Goal: Task Accomplishment & Management: Manage account settings

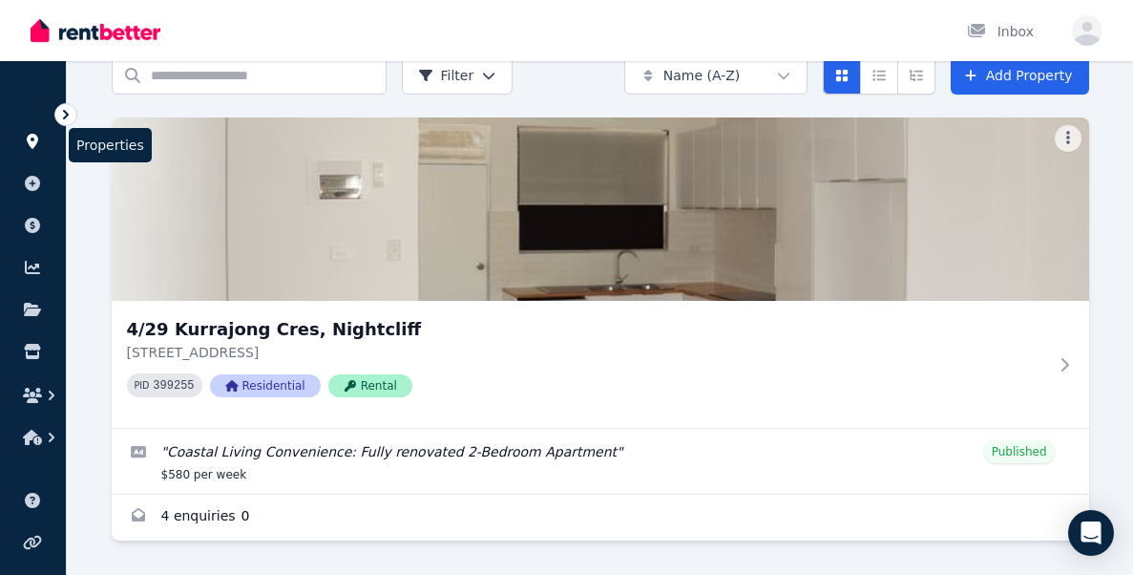
click at [29, 129] on link at bounding box center [32, 141] width 35 height 31
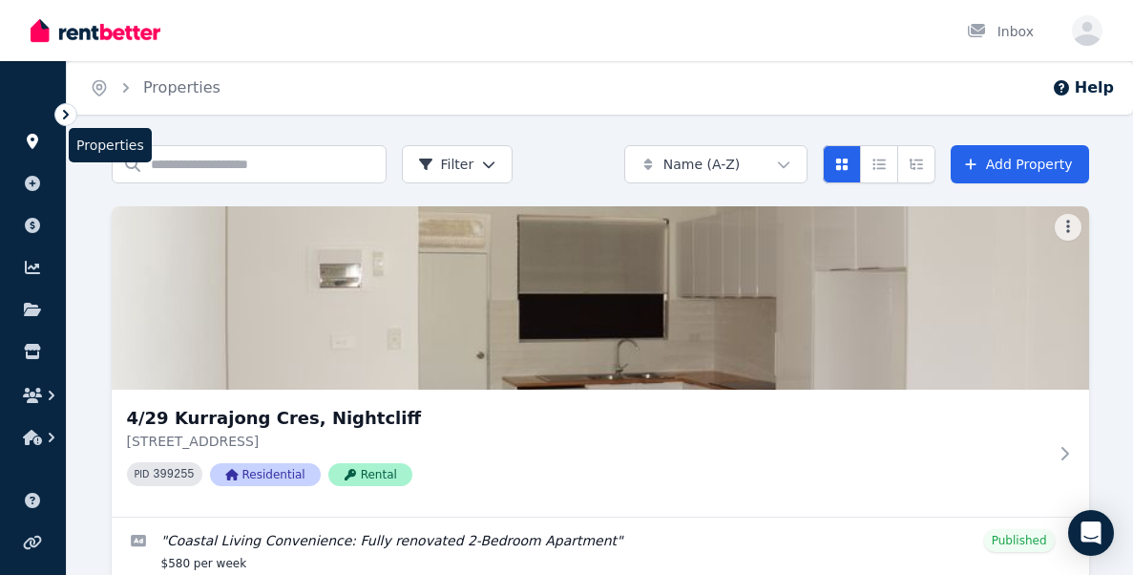
click at [33, 138] on icon at bounding box center [32, 141] width 19 height 15
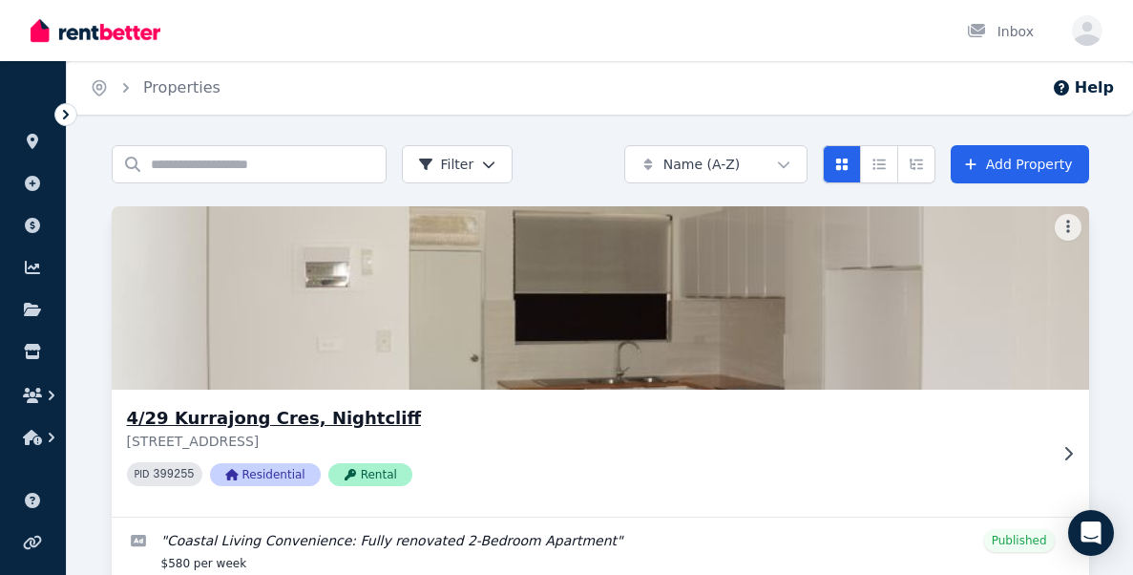
click at [538, 446] on p "[STREET_ADDRESS]" at bounding box center [587, 441] width 920 height 19
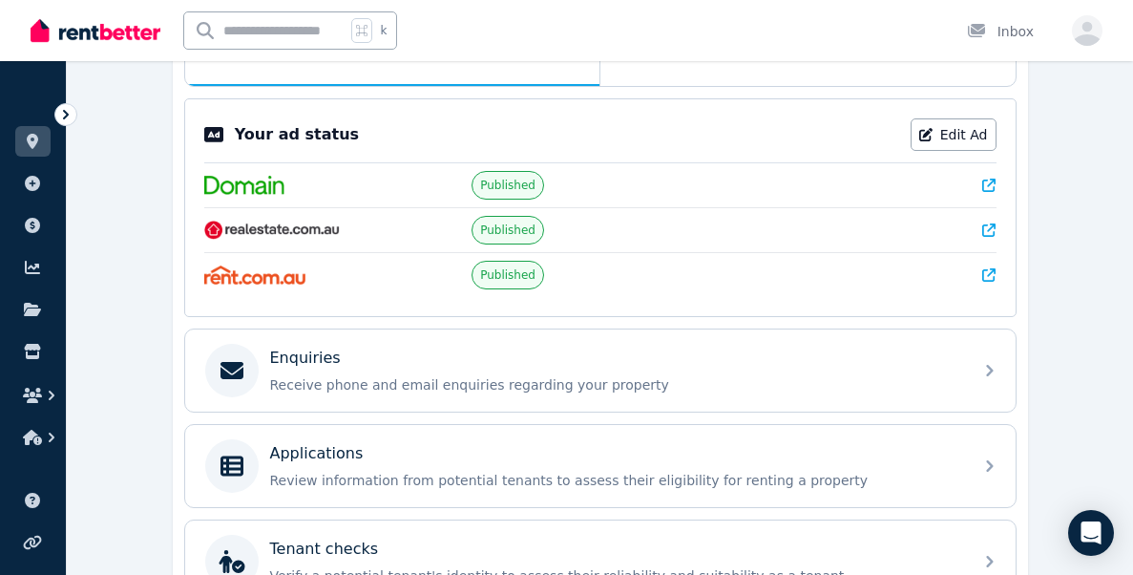
scroll to position [362, 0]
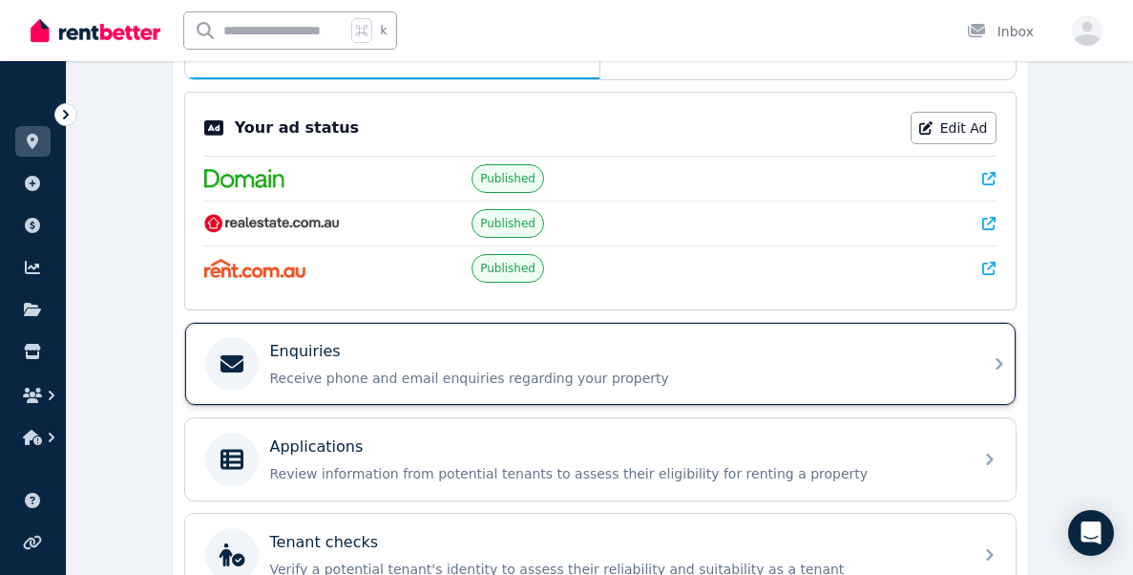
click at [507, 397] on div "Enquiries Receive phone and email enquiries regarding your property" at bounding box center [600, 364] width 831 height 82
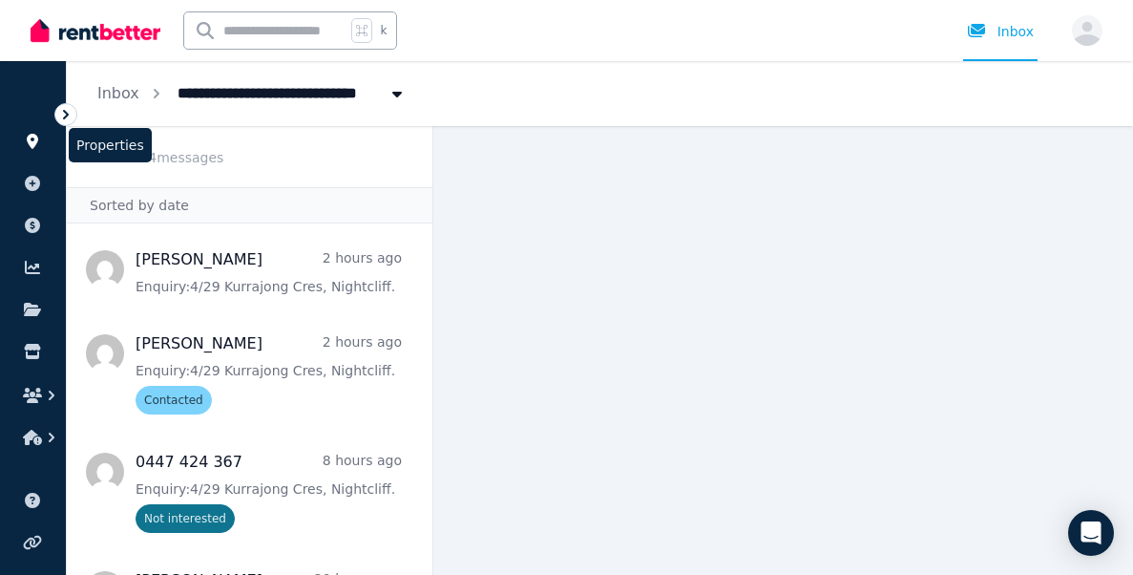
click at [26, 134] on icon at bounding box center [32, 141] width 19 height 15
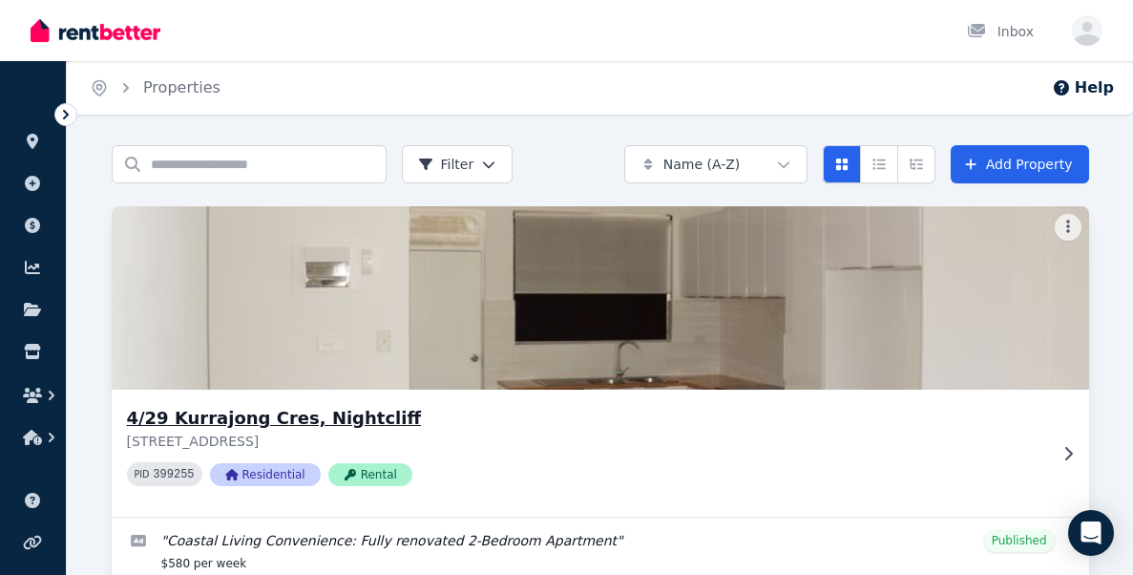
click at [300, 319] on img at bounding box center [600, 297] width 1026 height 193
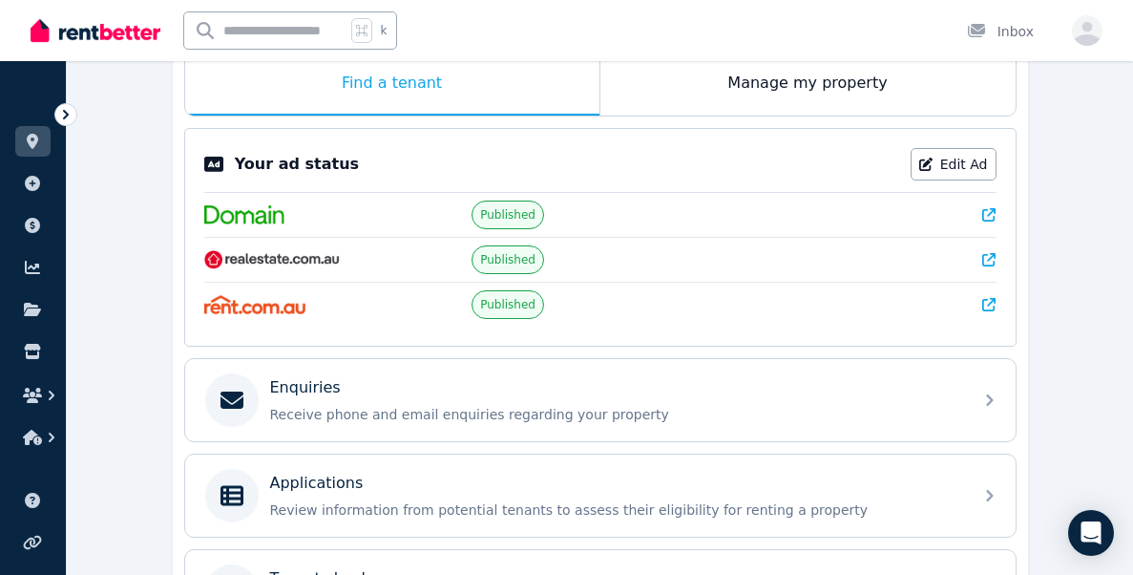
scroll to position [563, 0]
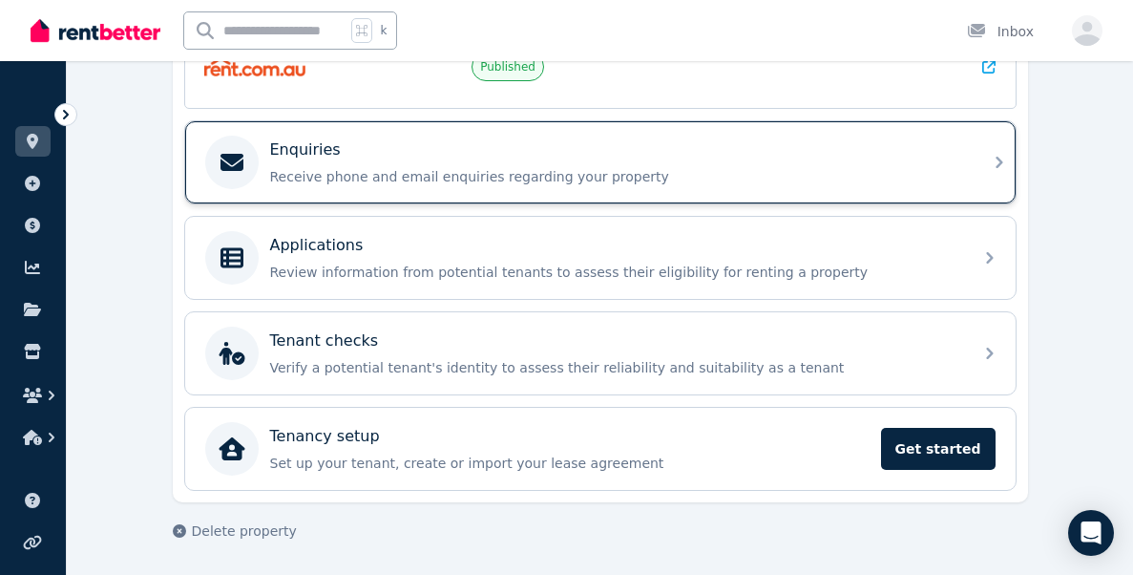
click at [410, 178] on p "Receive phone and email enquiries regarding your property" at bounding box center [615, 176] width 691 height 19
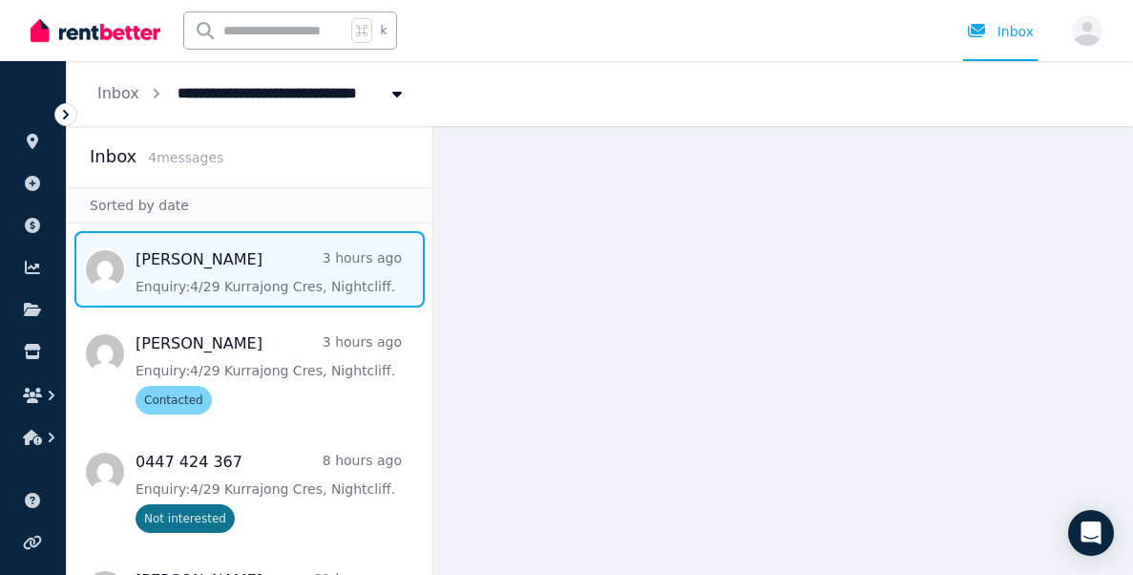
click at [269, 278] on span "Message list" at bounding box center [250, 269] width 366 height 76
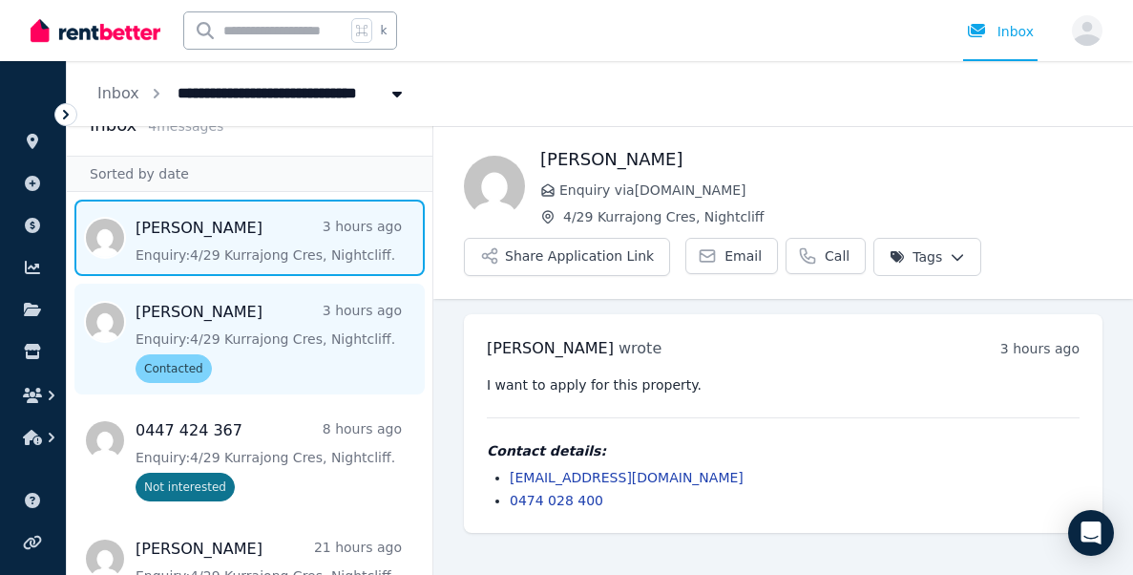
scroll to position [95, 0]
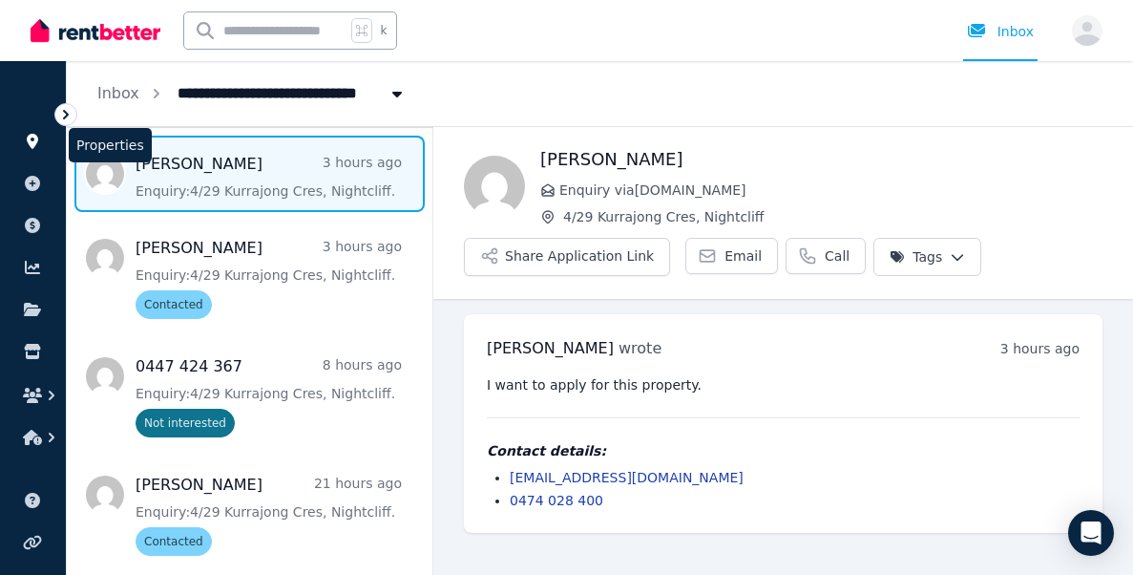
click at [34, 150] on link at bounding box center [32, 141] width 35 height 31
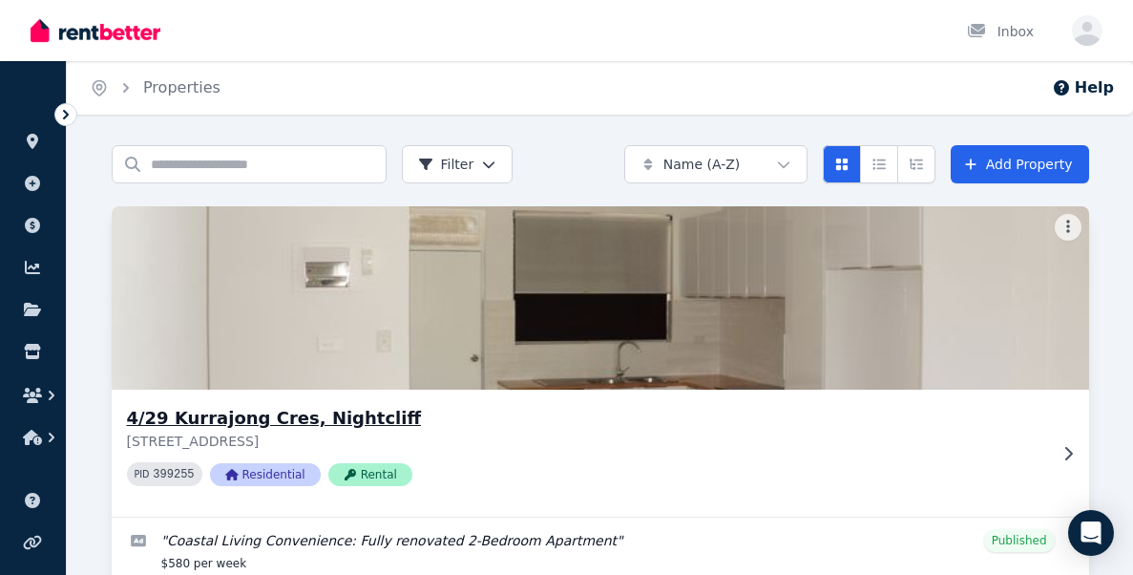
click at [519, 426] on h3 "4/29 Kurrajong Cres, Nightcliff" at bounding box center [587, 418] width 920 height 27
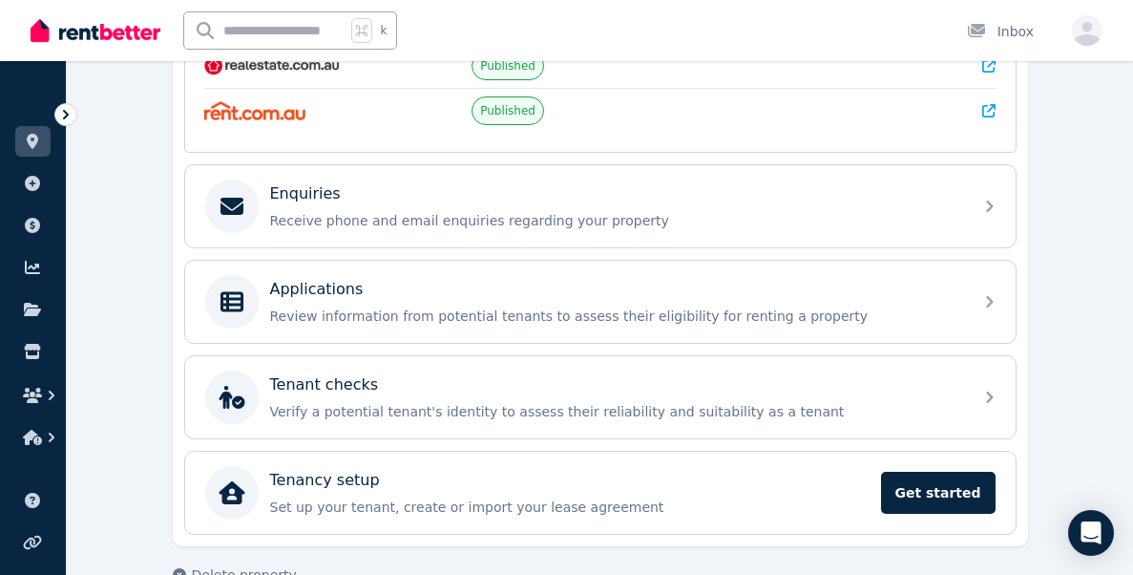
scroll to position [520, 0]
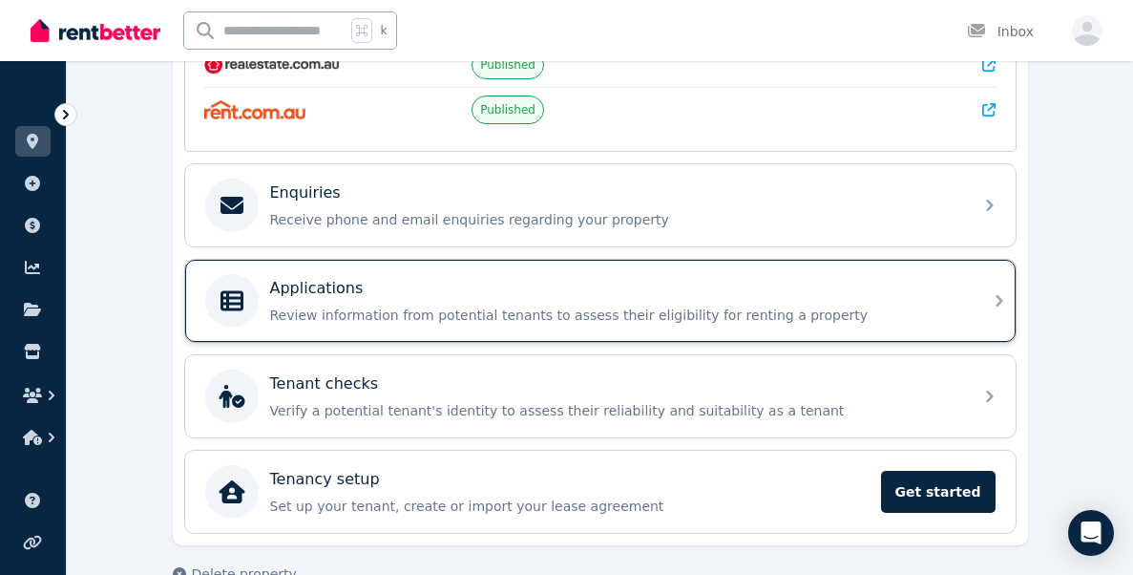
click at [422, 300] on div "Applications Review information from potential tenants to assess their eligibil…" at bounding box center [615, 301] width 691 height 48
